Goal: Check status: Check status

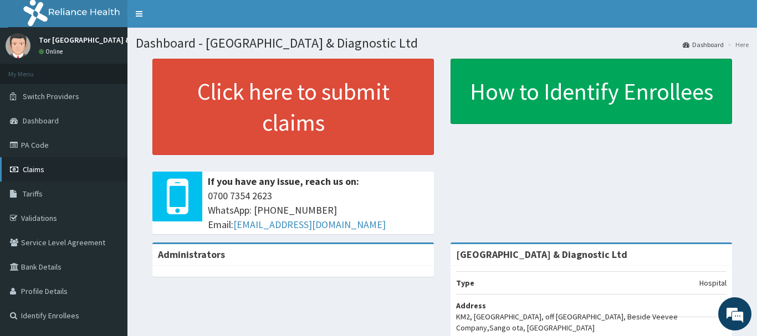
click at [44, 165] on span "Claims" at bounding box center [34, 170] width 22 height 10
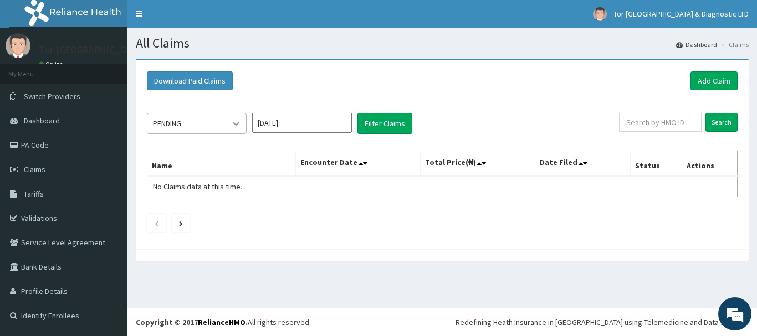
click at [239, 125] on icon at bounding box center [235, 123] width 11 height 11
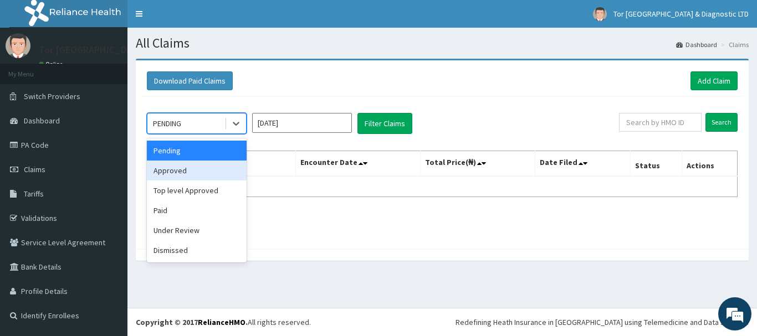
click at [203, 166] on div "Approved" at bounding box center [197, 171] width 100 height 20
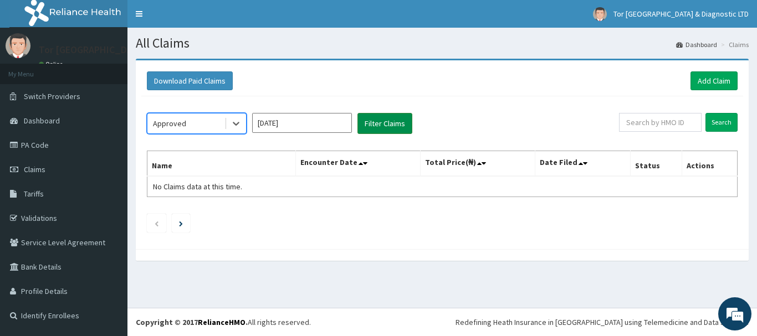
click at [378, 130] on button "Filter Claims" at bounding box center [384, 123] width 55 height 21
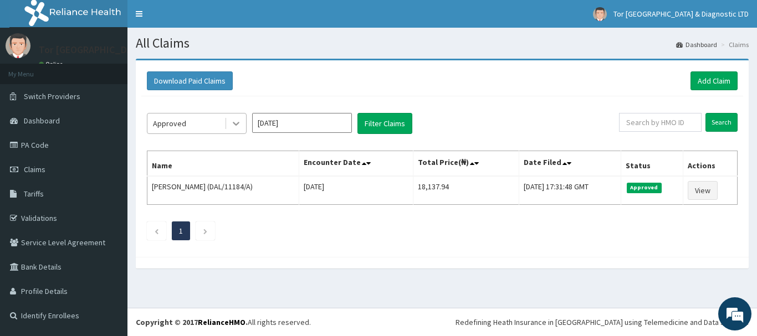
click at [234, 122] on icon at bounding box center [235, 123] width 11 height 11
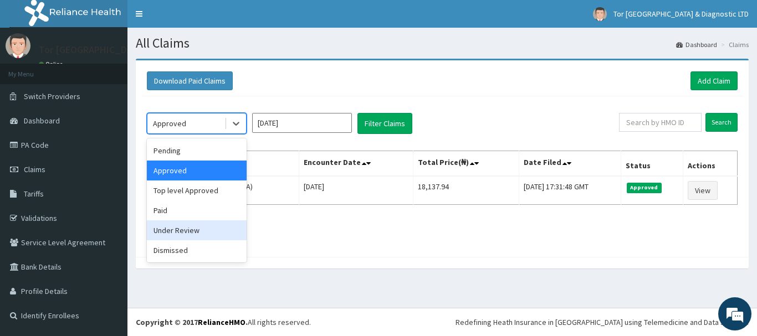
click at [194, 225] on div "Under Review" at bounding box center [197, 230] width 100 height 20
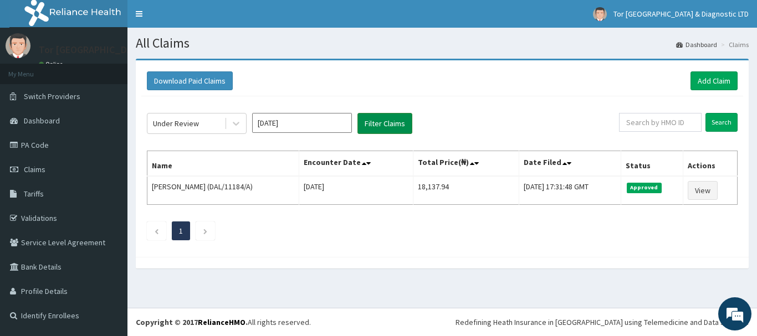
click at [392, 122] on button "Filter Claims" at bounding box center [384, 123] width 55 height 21
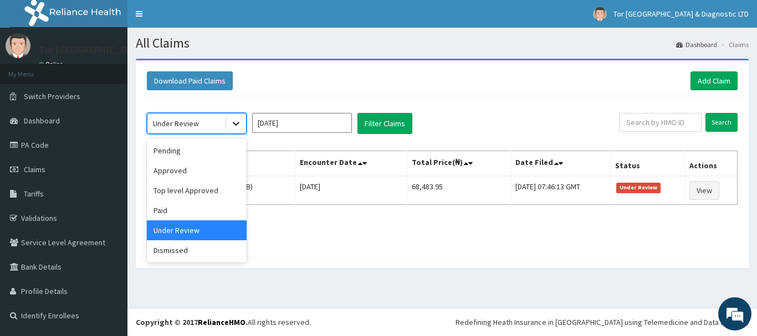
click at [242, 128] on div at bounding box center [236, 124] width 20 height 20
click at [207, 192] on div "Top level Approved" at bounding box center [197, 191] width 100 height 20
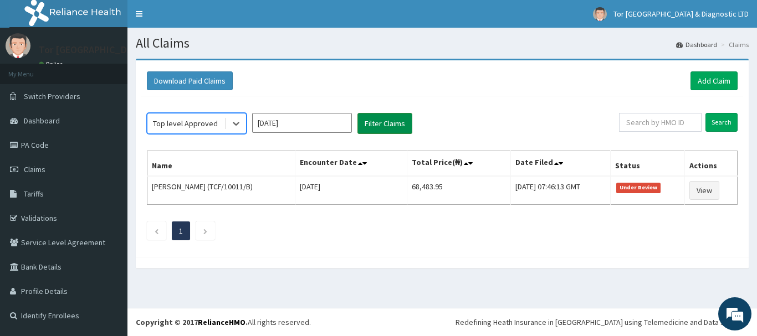
click at [378, 124] on button "Filter Claims" at bounding box center [384, 123] width 55 height 21
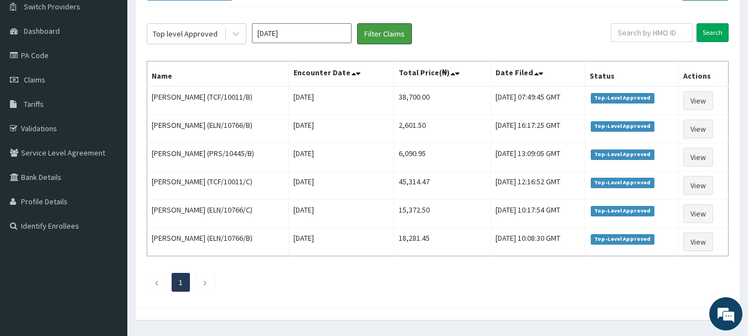
scroll to position [66, 0]
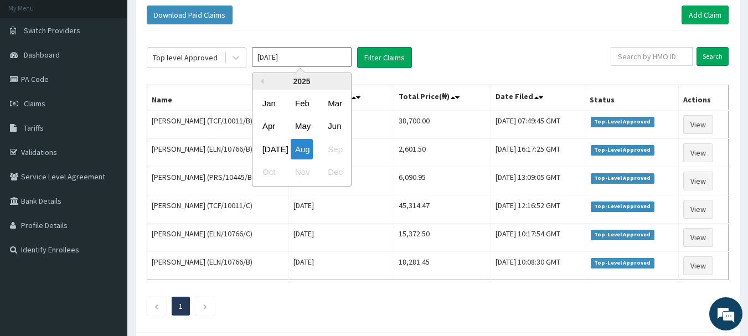
click at [299, 62] on input "Aug 2025" at bounding box center [302, 57] width 100 height 20
click at [273, 146] on div "Jul" at bounding box center [269, 149] width 22 height 20
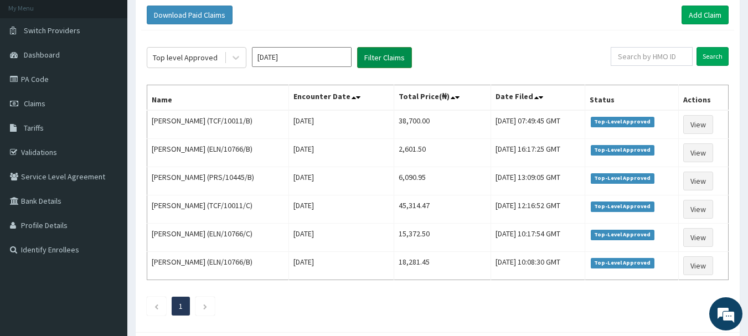
click at [378, 60] on button "Filter Claims" at bounding box center [384, 57] width 55 height 21
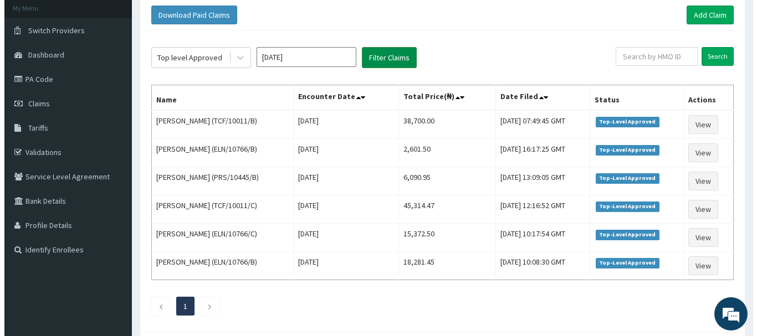
scroll to position [0, 0]
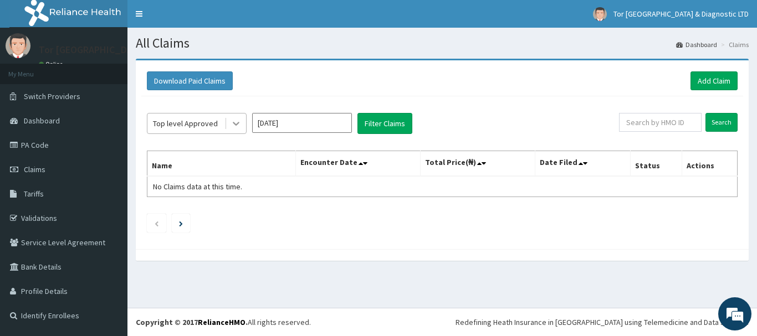
click at [240, 124] on icon at bounding box center [235, 123] width 11 height 11
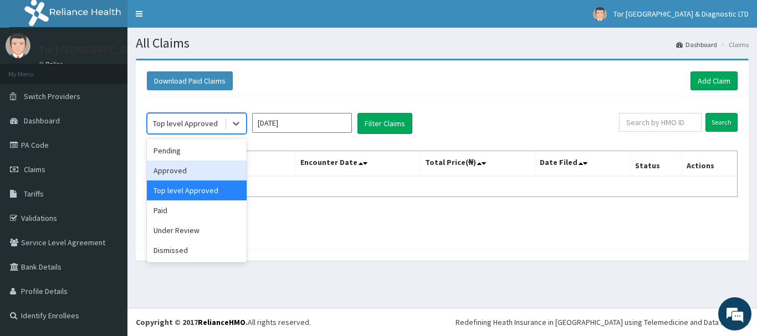
click at [191, 167] on div "Approved" at bounding box center [197, 171] width 100 height 20
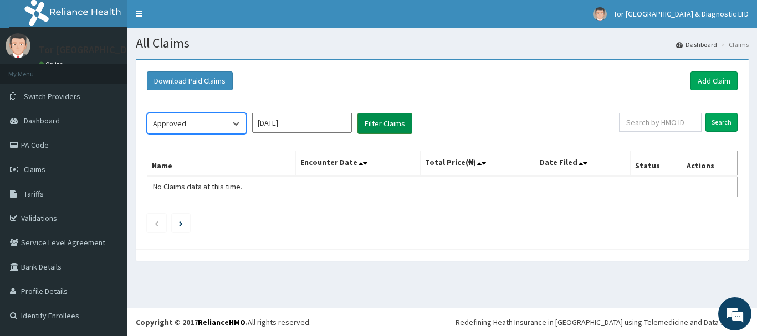
click at [381, 119] on button "Filter Claims" at bounding box center [384, 123] width 55 height 21
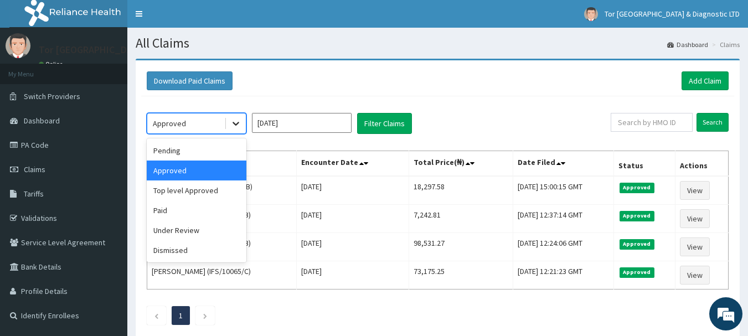
click at [239, 121] on icon at bounding box center [235, 123] width 11 height 11
click at [202, 233] on div "Under Review" at bounding box center [197, 230] width 100 height 20
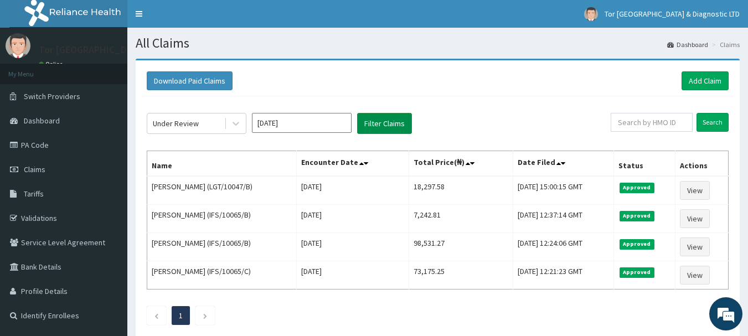
click at [373, 121] on button "Filter Claims" at bounding box center [384, 123] width 55 height 21
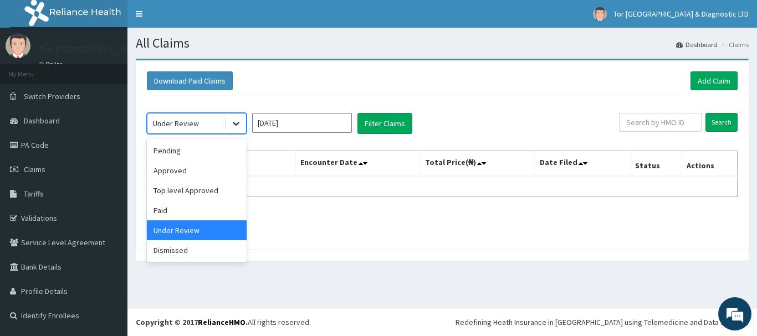
click at [234, 125] on icon at bounding box center [235, 123] width 11 height 11
click at [204, 188] on div "Top level Approved" at bounding box center [197, 191] width 100 height 20
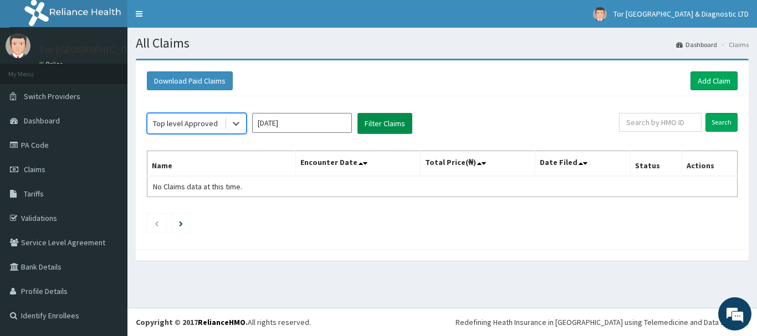
click at [377, 127] on button "Filter Claims" at bounding box center [384, 123] width 55 height 21
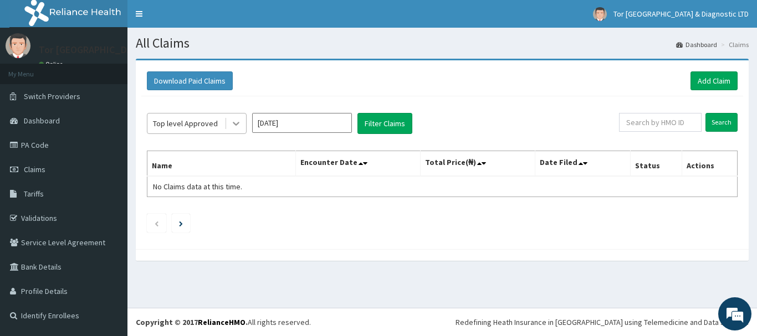
click at [231, 129] on icon at bounding box center [235, 123] width 11 height 11
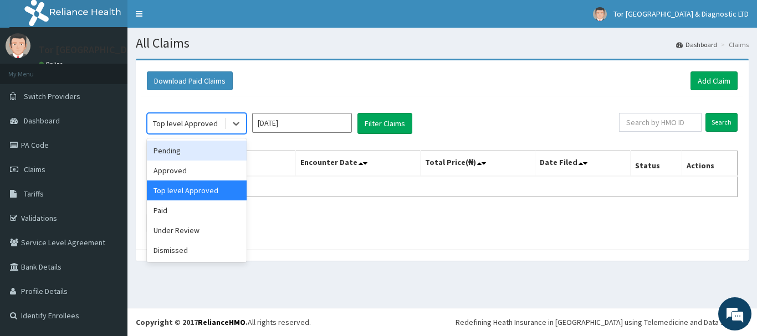
click at [284, 125] on input "Jul 2025" at bounding box center [302, 123] width 100 height 20
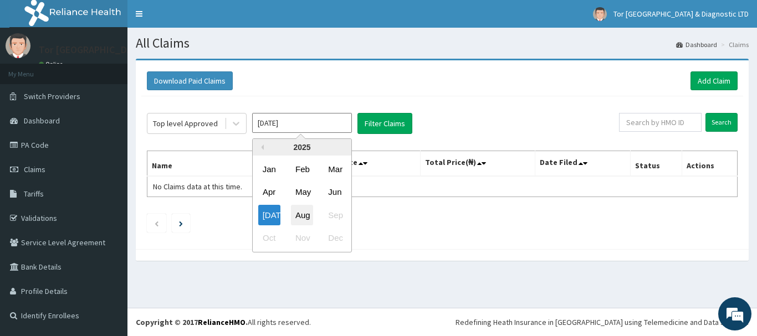
click at [296, 208] on div "Aug" at bounding box center [302, 215] width 22 height 20
type input "Aug 2025"
